Goal: Check status: Check status

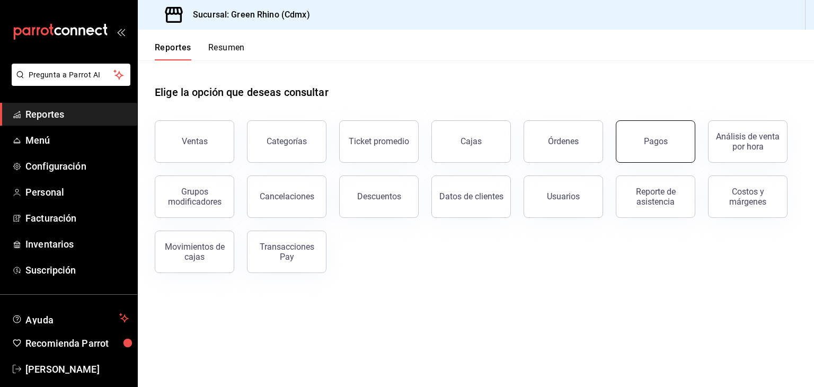
click at [655, 136] on button "Pagos" at bounding box center [654, 141] width 79 height 42
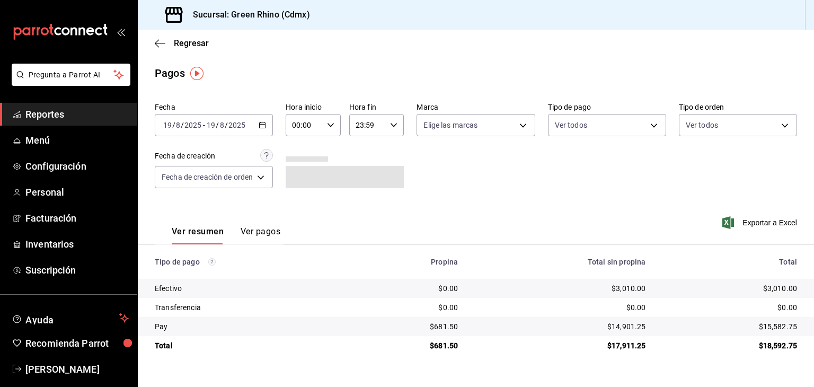
click at [184, 130] on div "[DATE] [DATE] - [DATE] [DATE]" at bounding box center [214, 125] width 118 height 22
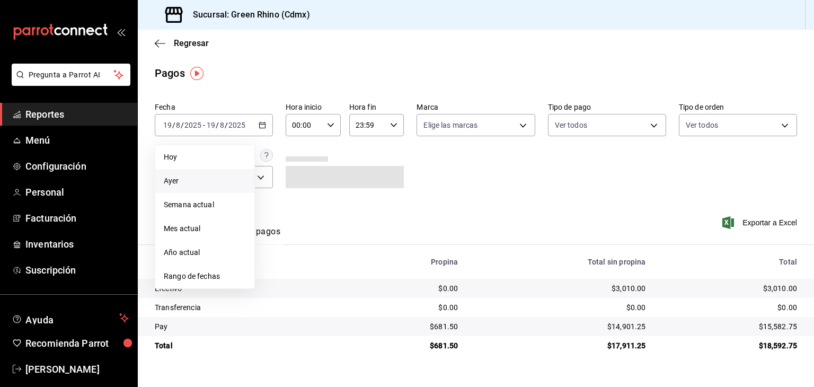
click at [184, 182] on span "Ayer" at bounding box center [205, 180] width 82 height 11
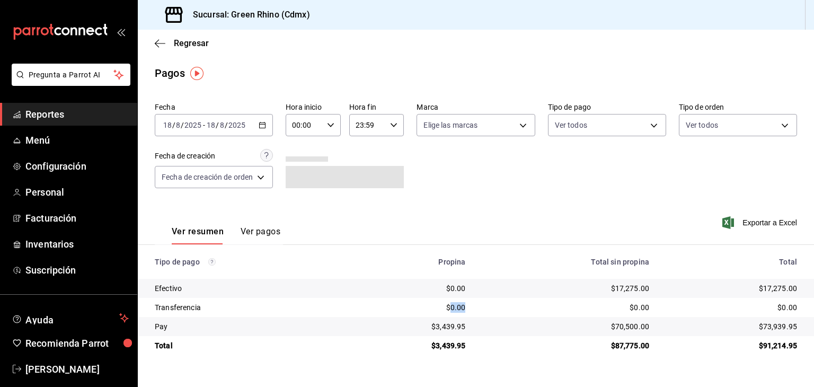
drag, startPoint x: 453, startPoint y: 307, endPoint x: 466, endPoint y: 309, distance: 13.5
click at [466, 309] on div "$0.00" at bounding box center [412, 307] width 108 height 11
click at [466, 306] on div "$0.00" at bounding box center [412, 307] width 108 height 11
drag, startPoint x: 451, startPoint y: 308, endPoint x: 471, endPoint y: 308, distance: 19.6
click at [471, 308] on td "$0.00" at bounding box center [411, 307] width 125 height 19
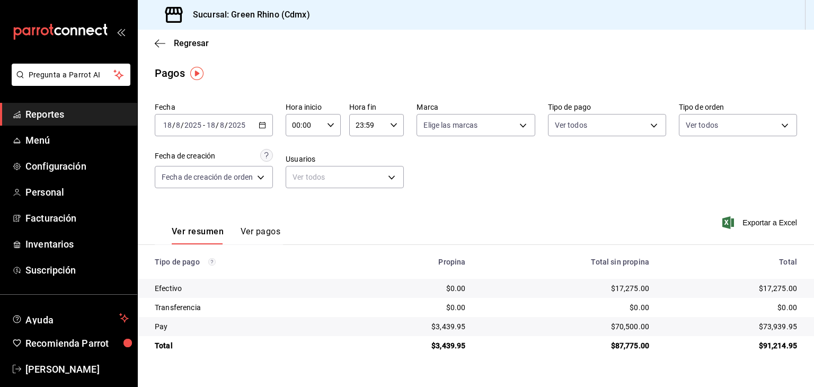
click at [451, 321] on div "$3,439.95" at bounding box center [412, 326] width 108 height 11
drag, startPoint x: 464, startPoint y: 323, endPoint x: 456, endPoint y: 325, distance: 8.7
click at [456, 325] on td "$3,439.95" at bounding box center [411, 326] width 125 height 19
click at [455, 337] on td "$3,439.95" at bounding box center [411, 345] width 125 height 19
click at [445, 327] on div "$3,439.95" at bounding box center [412, 326] width 108 height 11
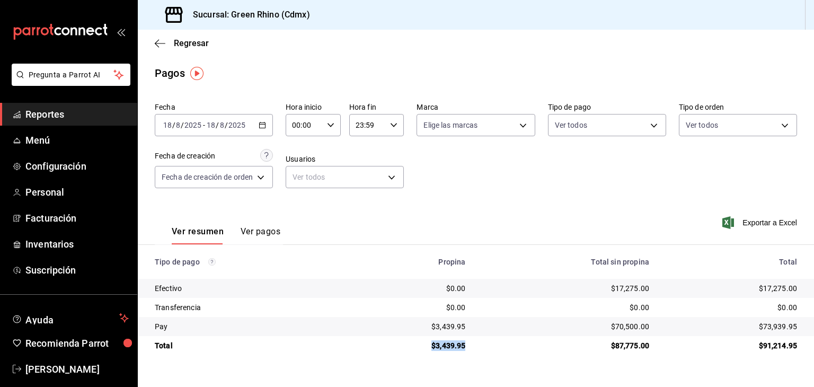
drag, startPoint x: 466, startPoint y: 350, endPoint x: 434, endPoint y: 348, distance: 31.8
click at [434, 348] on div "$3,439.95" at bounding box center [412, 345] width 108 height 11
click at [452, 350] on div "$3,439.95" at bounding box center [412, 345] width 108 height 11
